Goal: Book appointment/travel/reservation

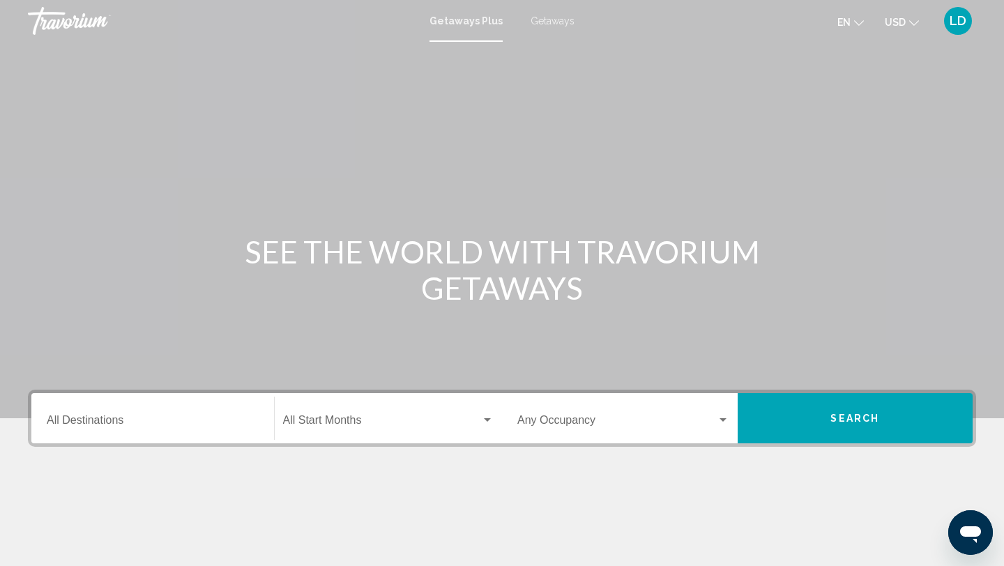
click at [546, 17] on span "Getaways" at bounding box center [553, 20] width 44 height 11
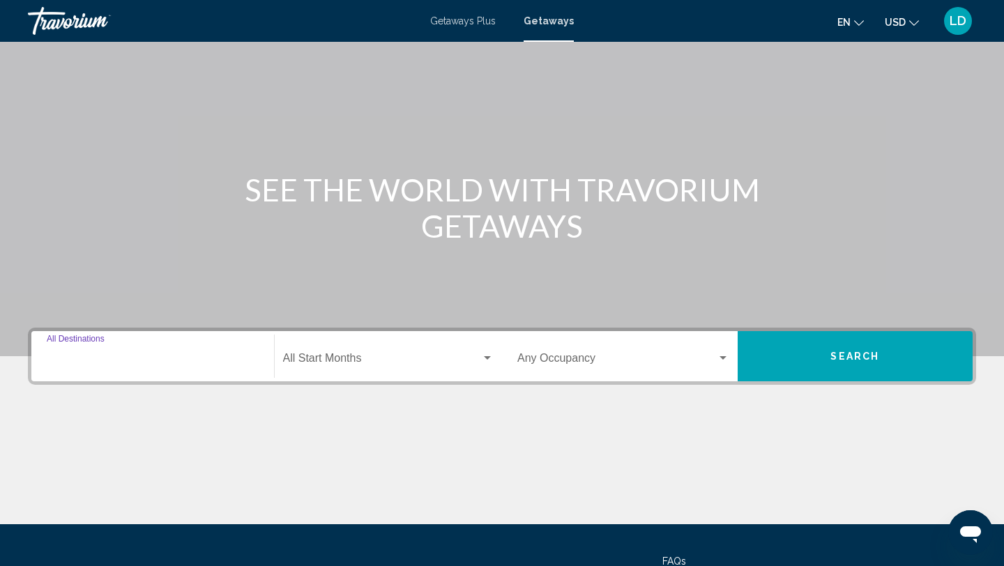
click at [93, 356] on input "Destination All Destinations" at bounding box center [153, 361] width 212 height 13
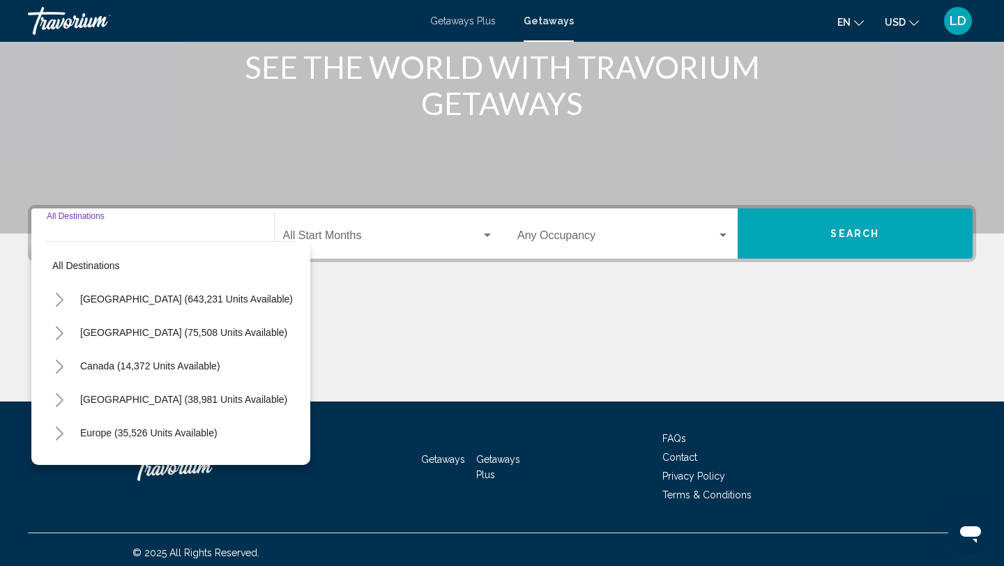
scroll to position [191, 0]
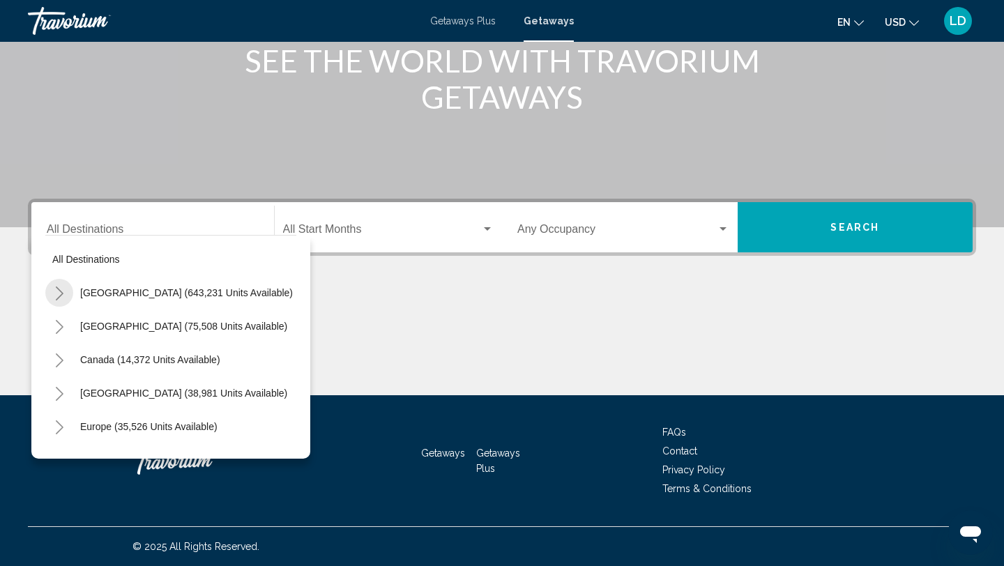
click at [57, 296] on icon "Toggle United States (643,231 units available)" at bounding box center [59, 294] width 10 height 14
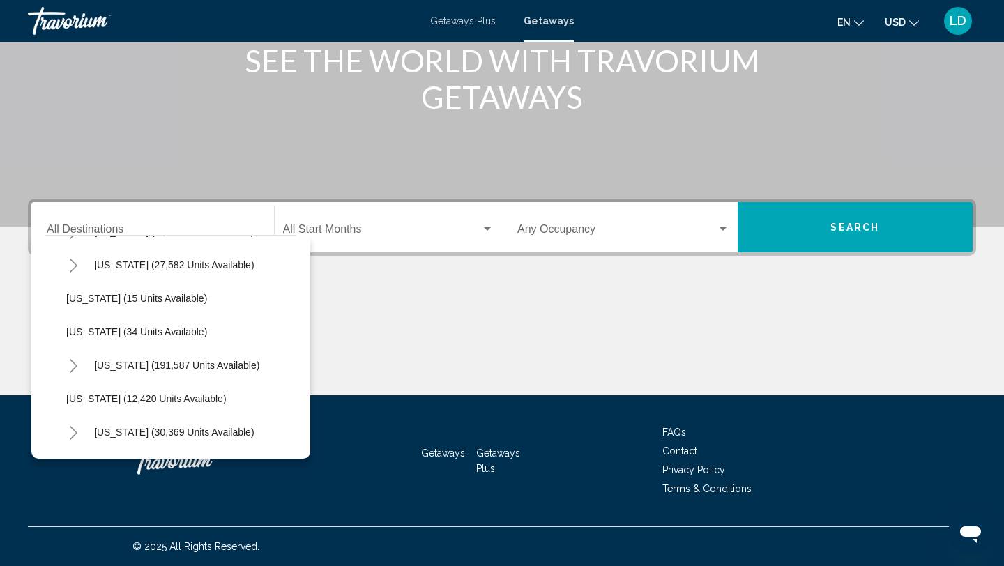
scroll to position [163, 0]
click at [78, 361] on button "Toggle Florida (191,587 units available)" at bounding box center [73, 364] width 28 height 28
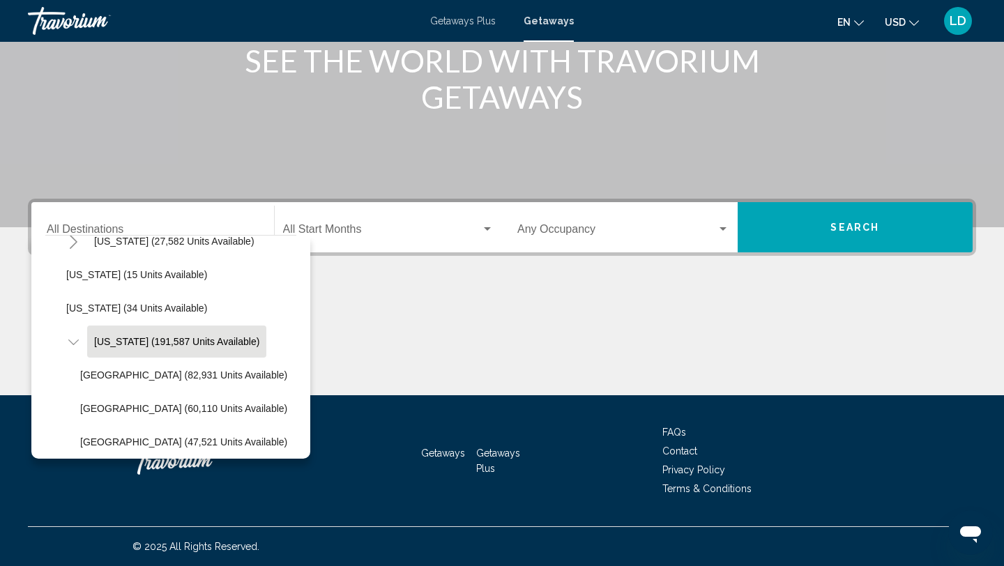
scroll to position [189, 0]
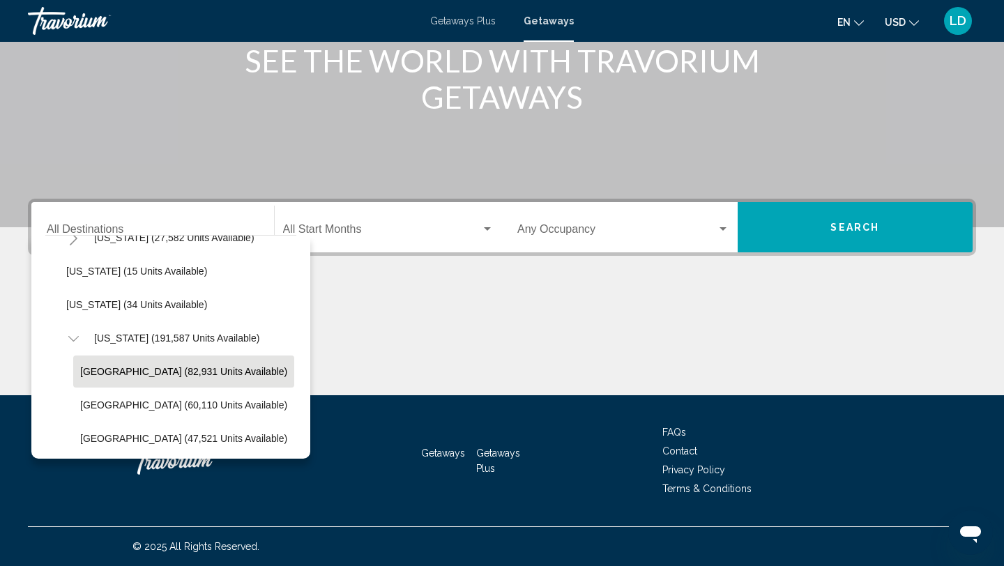
click at [110, 374] on span "[GEOGRAPHIC_DATA] (82,931 units available)" at bounding box center [183, 371] width 207 height 11
type input "**********"
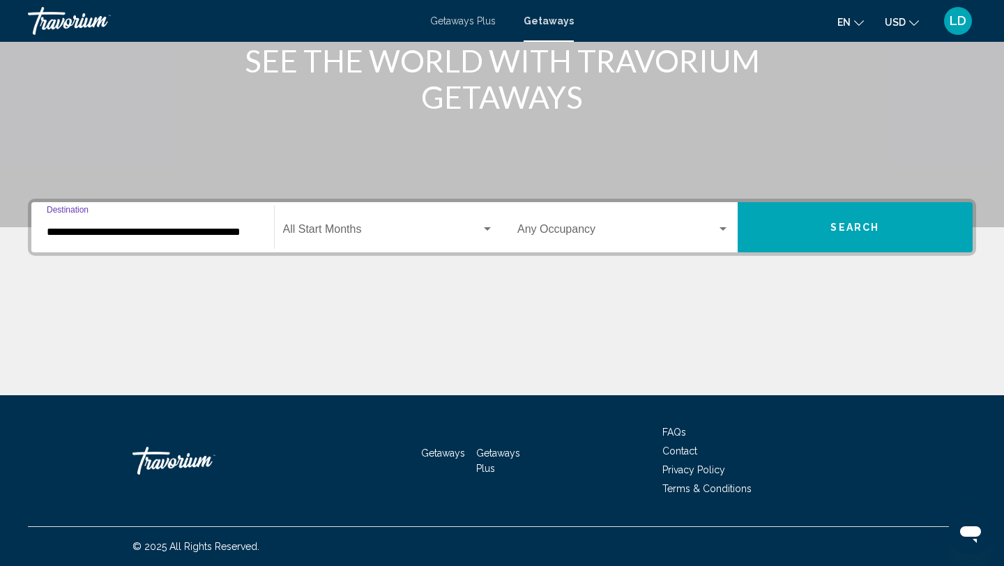
click at [831, 229] on span "Search" at bounding box center [855, 228] width 49 height 11
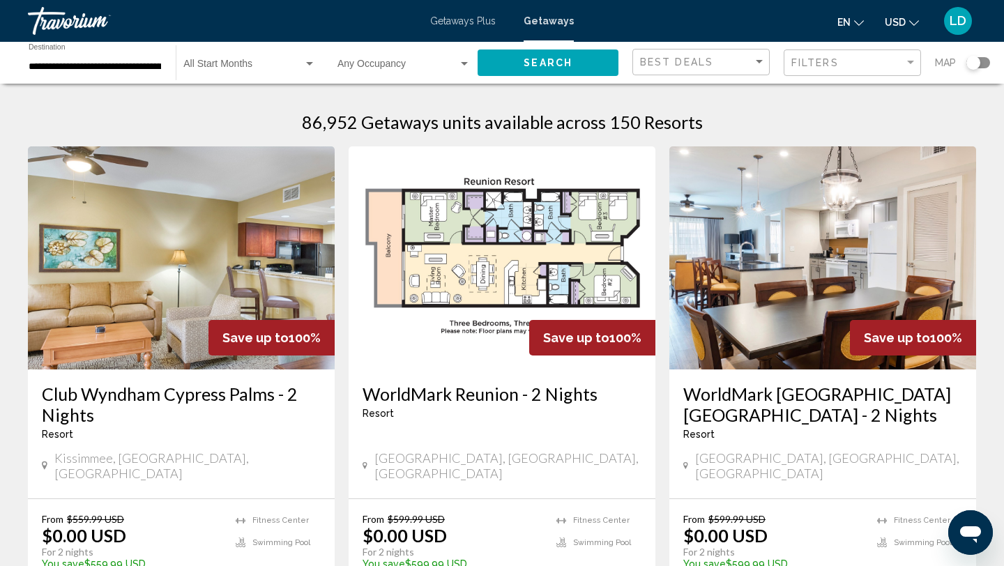
click at [704, 69] on div "Best Deals" at bounding box center [703, 63] width 126 height 26
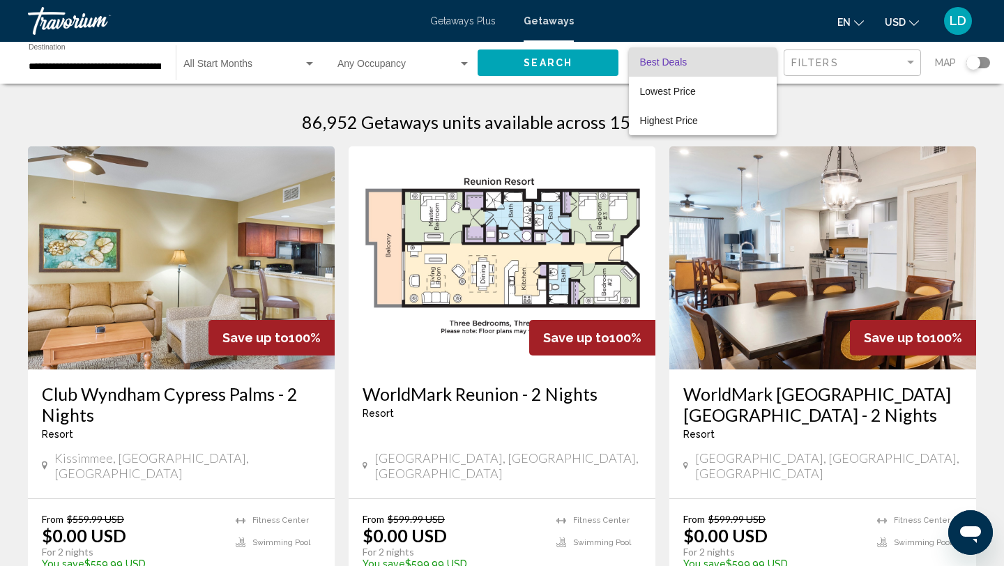
click at [864, 67] on div at bounding box center [502, 283] width 1004 height 566
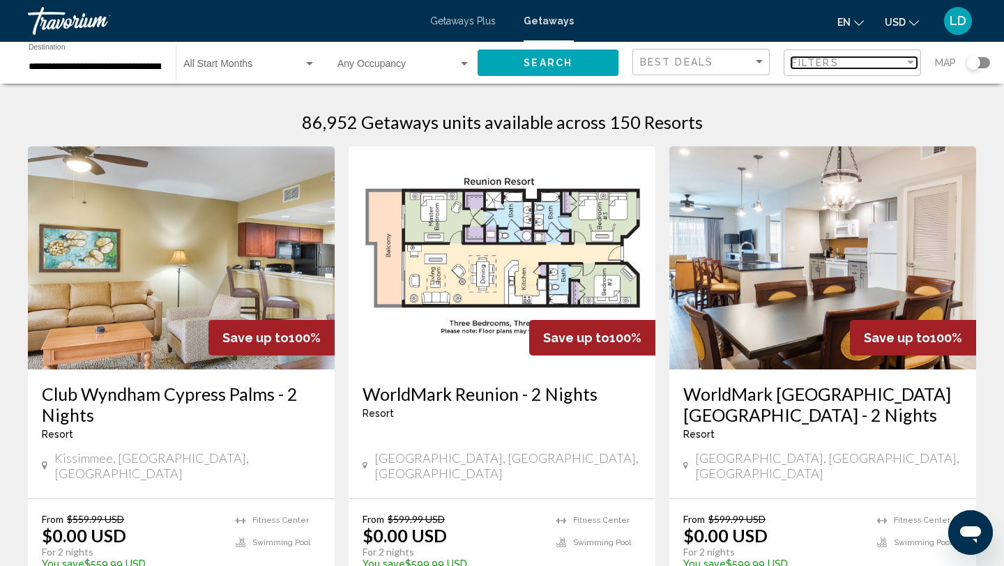
click at [864, 67] on div "Filters" at bounding box center [848, 62] width 113 height 11
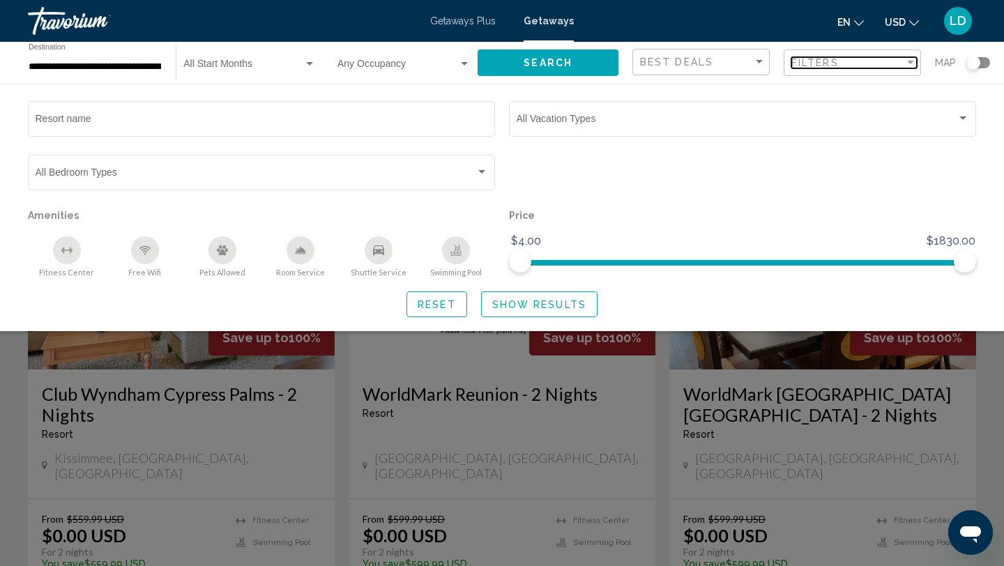
click at [861, 63] on div "Filters" at bounding box center [848, 62] width 113 height 11
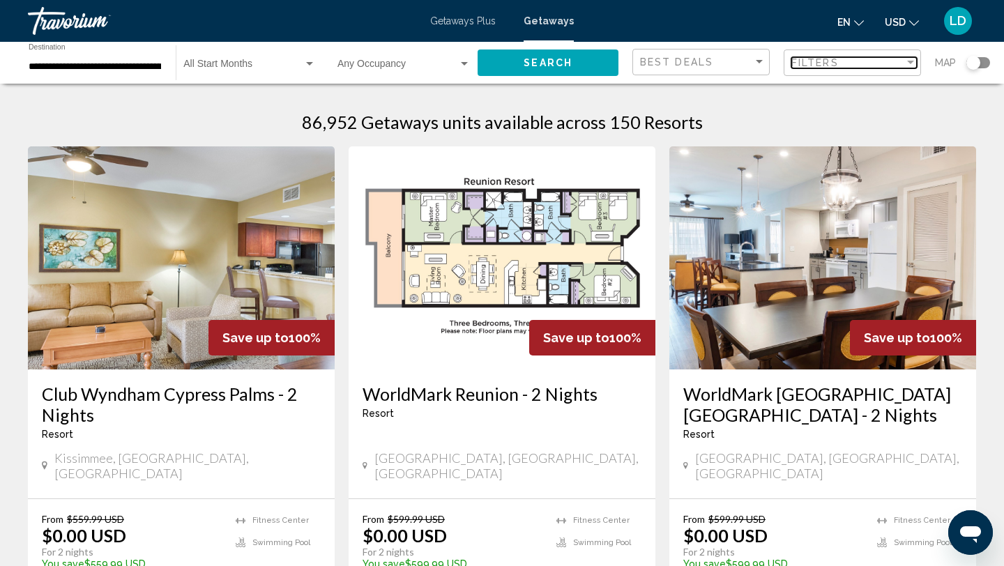
click at [847, 64] on div "Filters" at bounding box center [848, 62] width 113 height 11
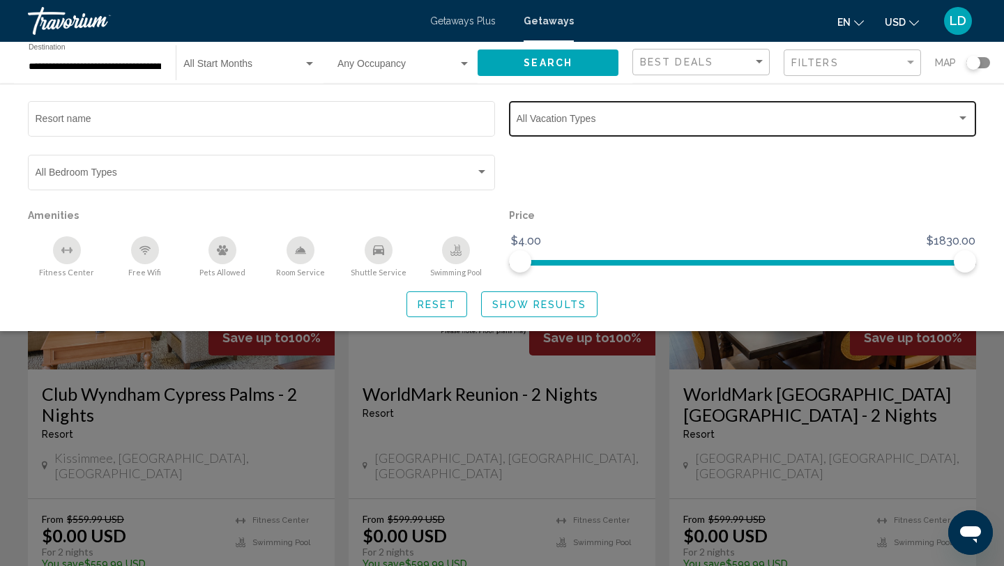
click at [633, 128] on div "Vacation Types All Vacation Types" at bounding box center [743, 117] width 453 height 38
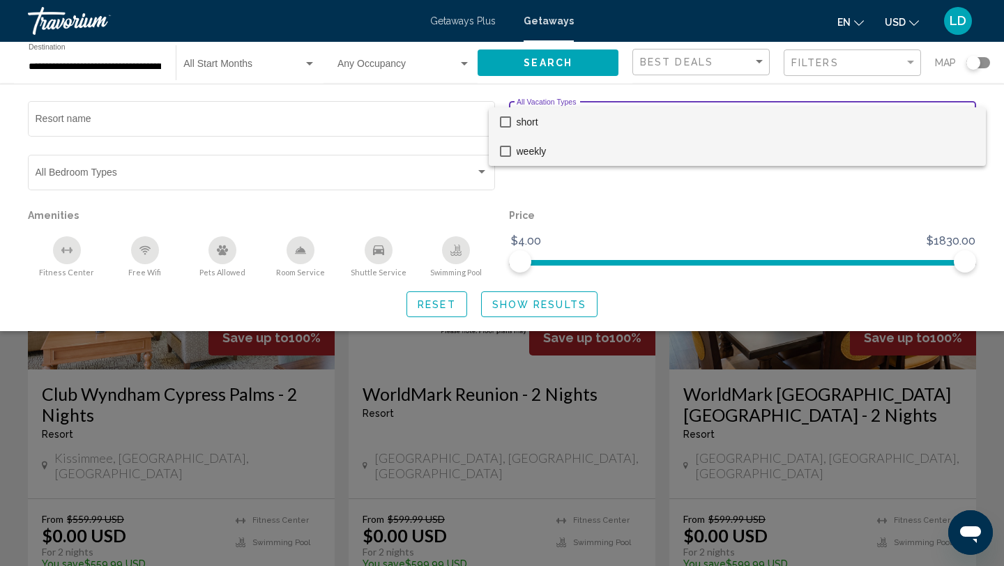
click at [594, 152] on span "weekly" at bounding box center [746, 151] width 458 height 29
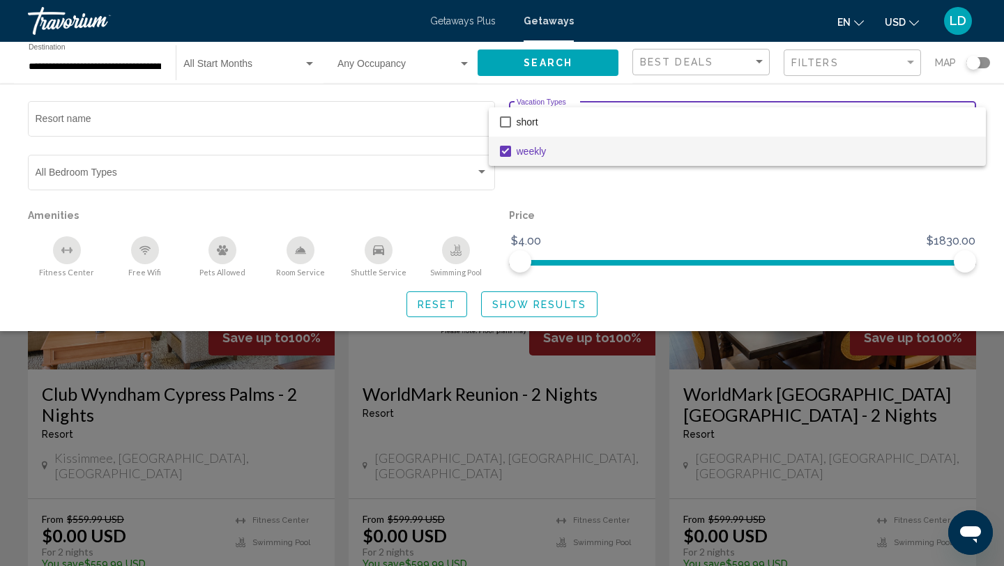
click at [525, 303] on div at bounding box center [502, 283] width 1004 height 566
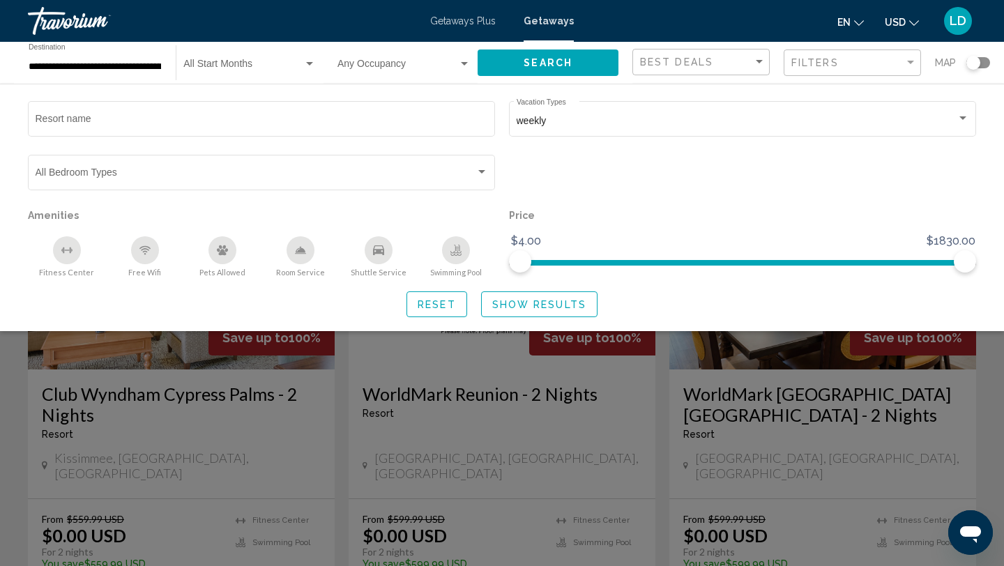
click at [525, 303] on span "Show Results" at bounding box center [539, 304] width 94 height 11
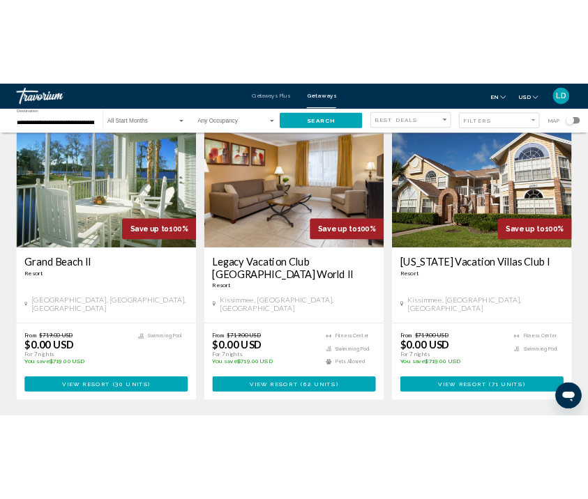
scroll to position [1116, 0]
